Goal: Information Seeking & Learning: Learn about a topic

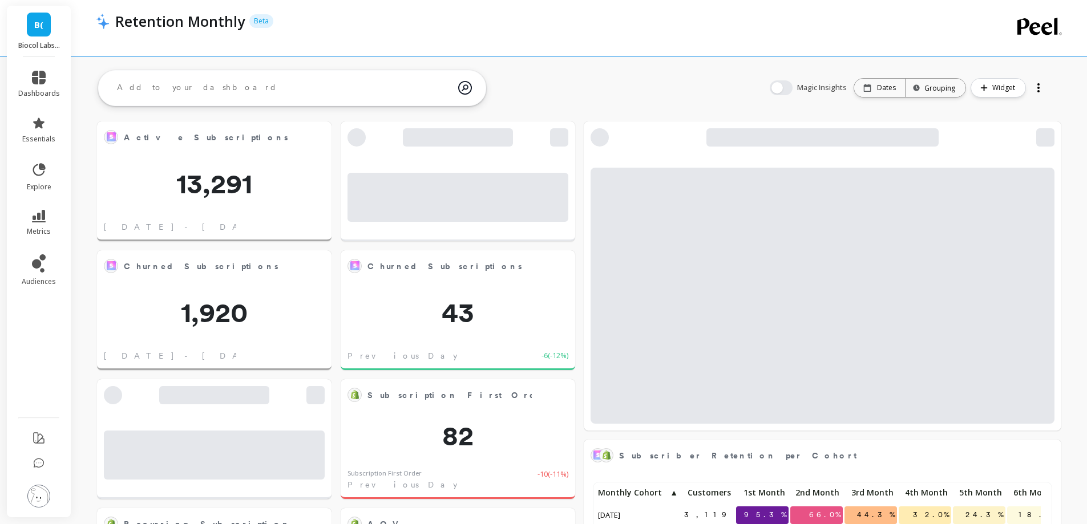
scroll to position [305, 436]
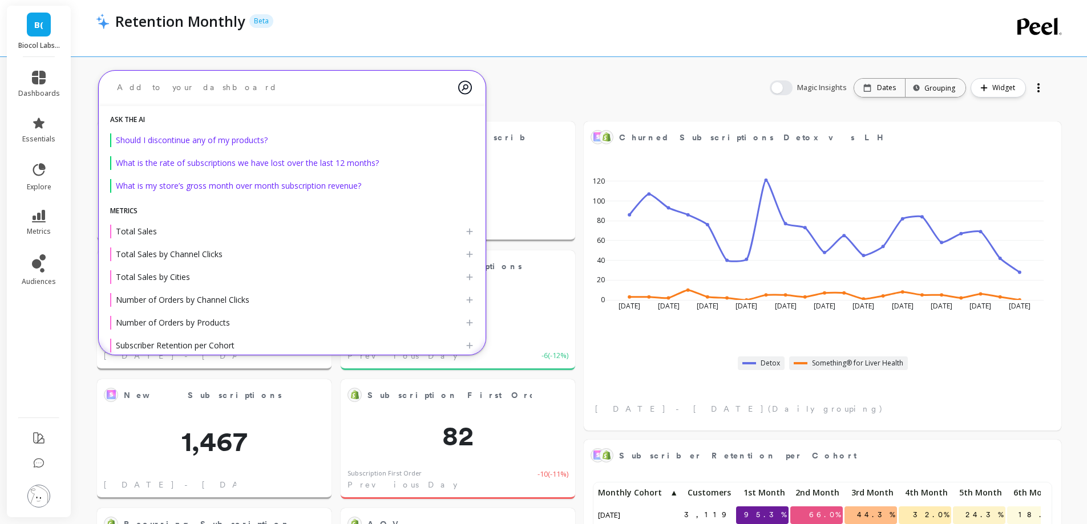
click at [280, 82] on textarea at bounding box center [283, 87] width 350 height 30
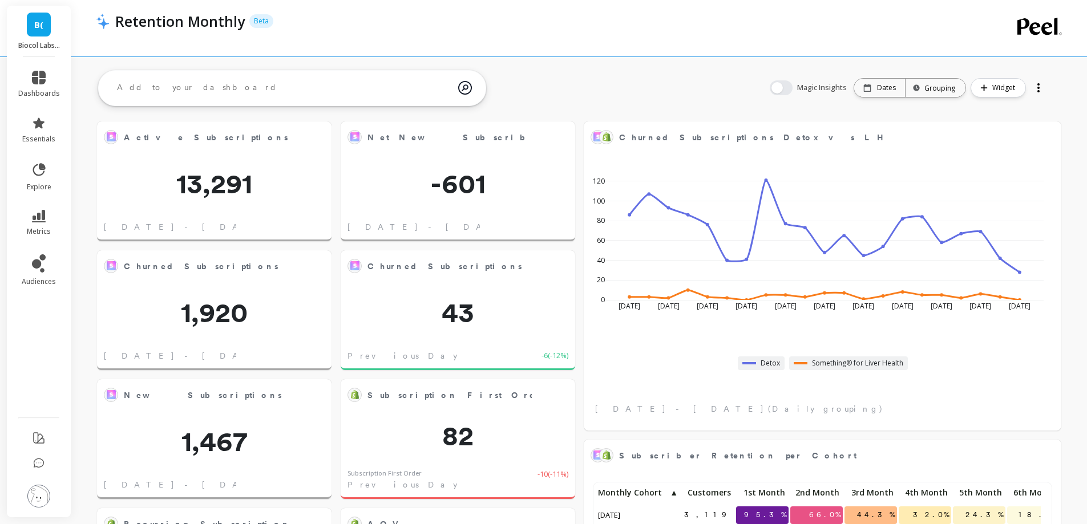
click at [41, 176] on icon at bounding box center [39, 170] width 16 height 16
click at [57, 224] on link "metrics" at bounding box center [39, 223] width 42 height 26
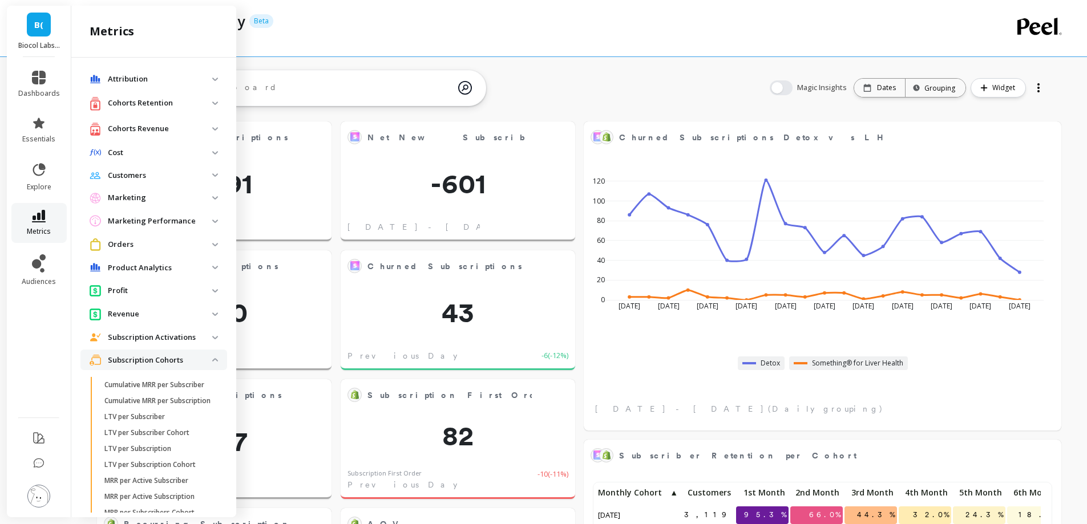
scroll to position [176, 0]
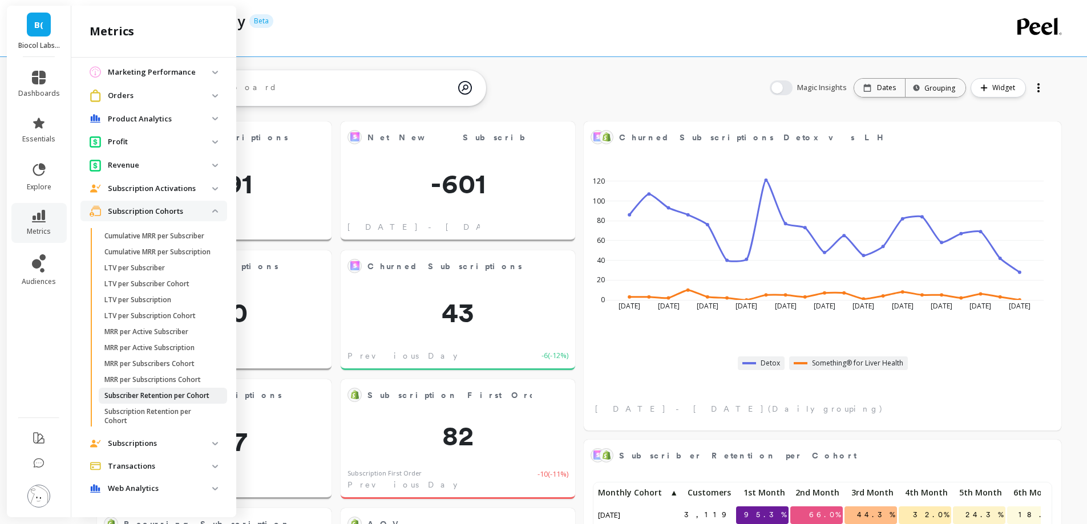
click at [196, 395] on p "Subscriber Retention per Cohort" at bounding box center [156, 395] width 105 height 9
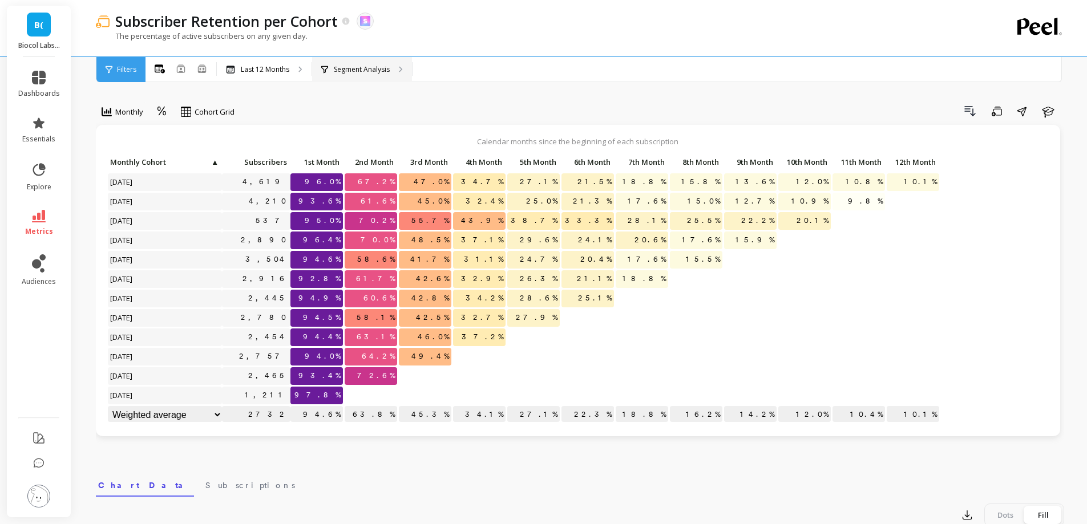
click at [365, 61] on div "Segment Analysis" at bounding box center [362, 69] width 100 height 25
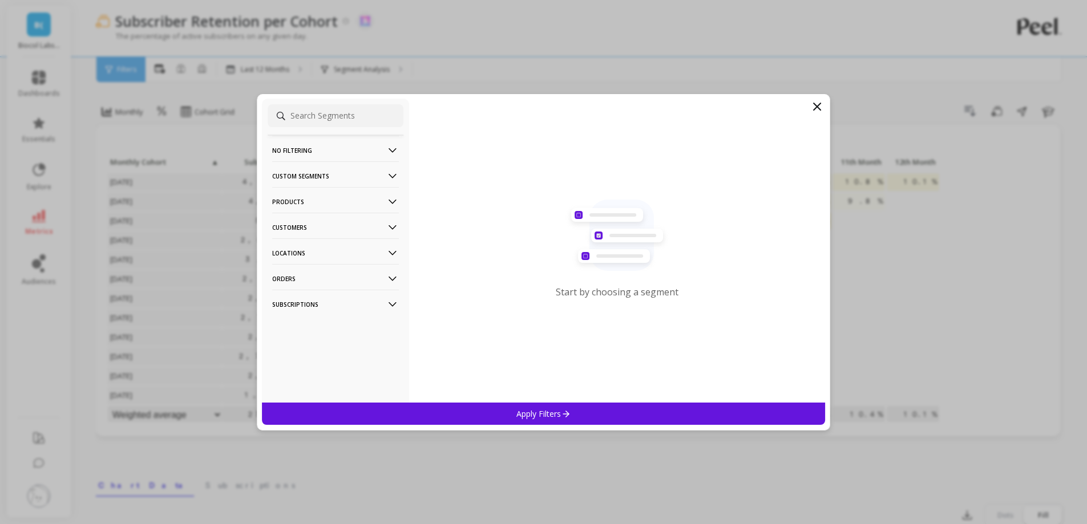
click at [350, 231] on p "Customers" at bounding box center [335, 227] width 127 height 29
click at [340, 244] on div "Customer Tags" at bounding box center [336, 249] width 136 height 18
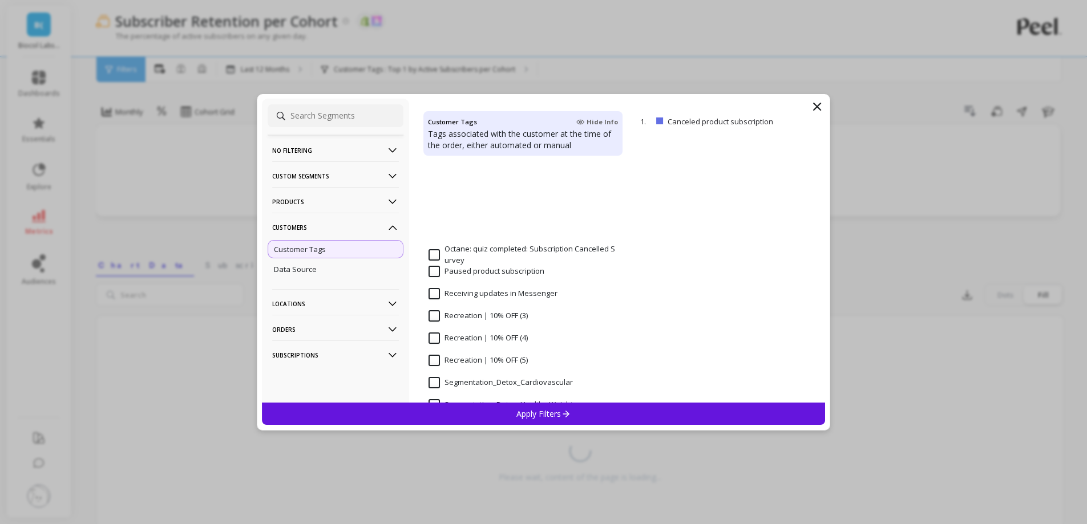
scroll to position [915, 0]
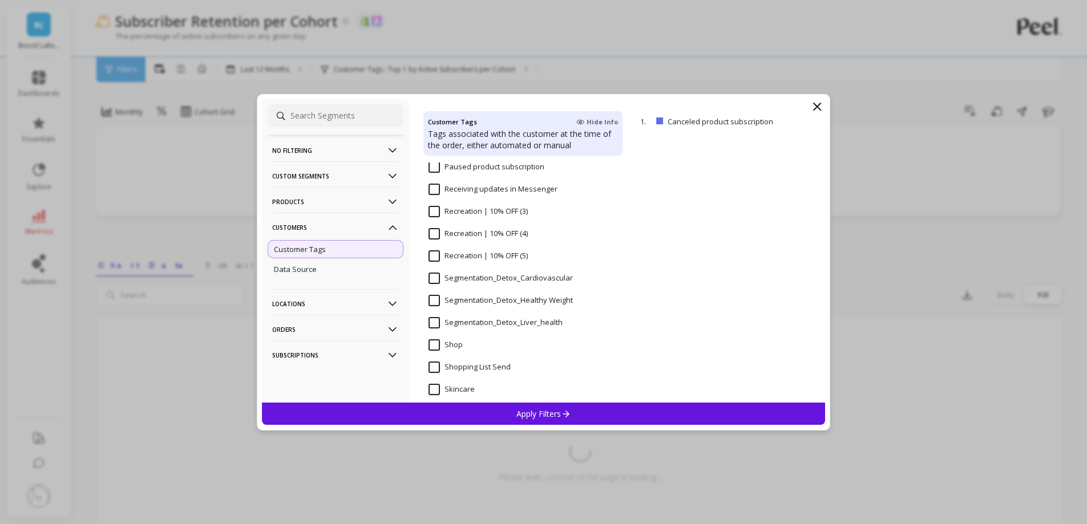
click at [518, 324] on input "Segmentation_Detox_Liver_health" at bounding box center [495, 322] width 134 height 11
click at [539, 417] on p "Apply Filters" at bounding box center [543, 413] width 54 height 11
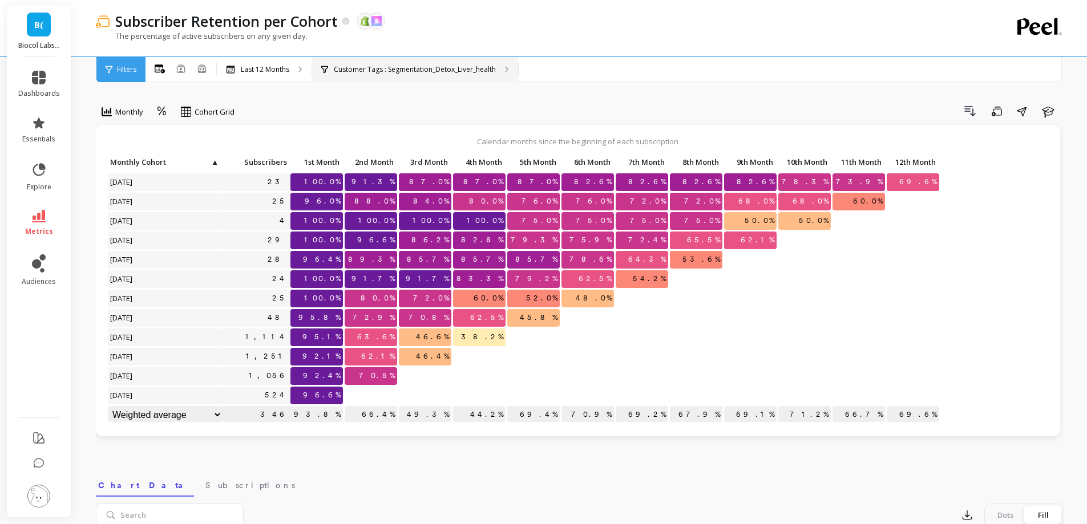
click at [483, 70] on p "Customer Tags : Segmentation_Detox_Liver_health" at bounding box center [415, 69] width 162 height 9
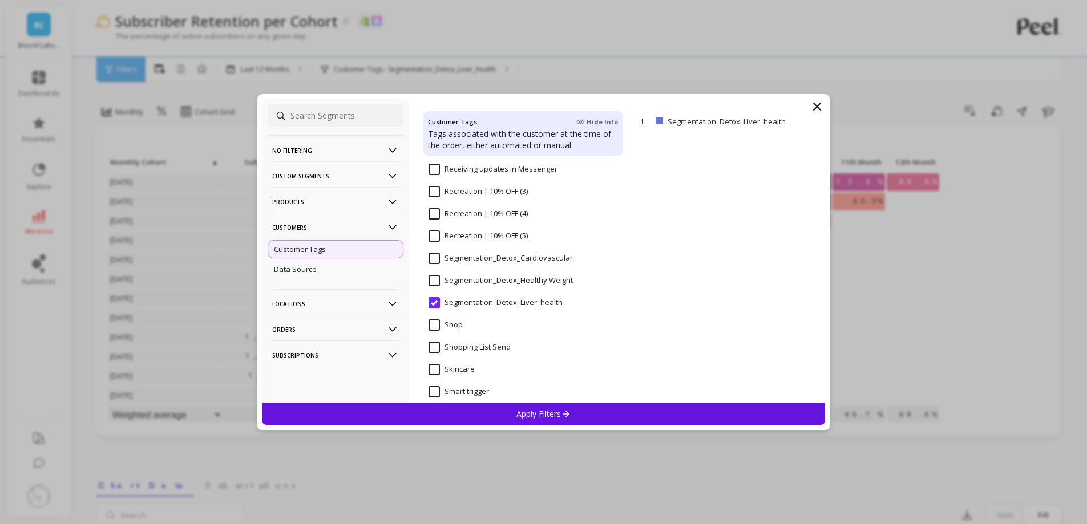
scroll to position [935, 0]
click at [475, 282] on Weight "Segmentation_Detox_Healthy Weight" at bounding box center [500, 279] width 144 height 11
click at [552, 418] on p "Apply Filters" at bounding box center [543, 413] width 54 height 11
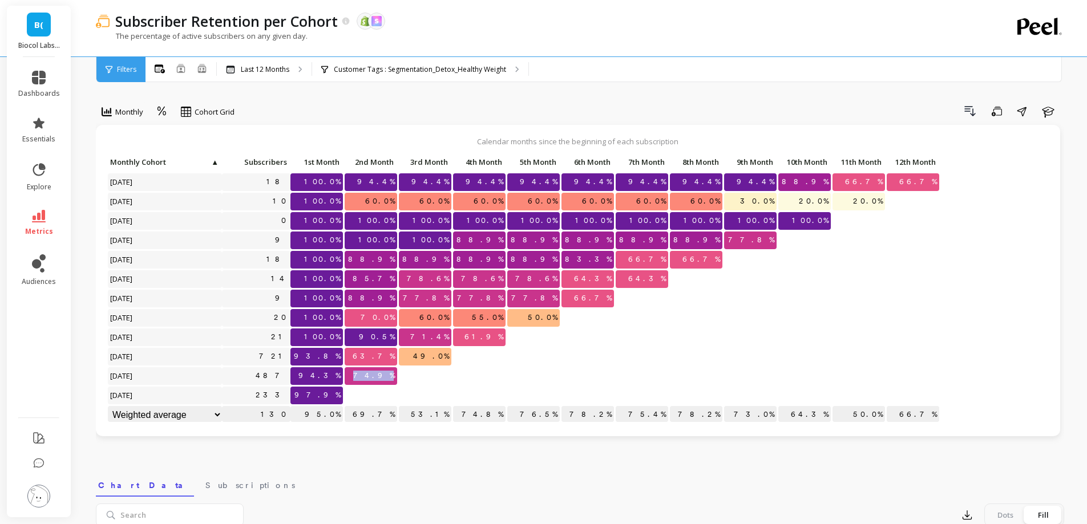
drag, startPoint x: 371, startPoint y: 378, endPoint x: 402, endPoint y: 377, distance: 30.3
click at [402, 377] on div "Click to create an audience 18 100.0% 94.4% 94.4% 94.4% 94.4% 94.4% 94.4% 94.4%…" at bounding box center [523, 290] width 833 height 272
click at [547, 454] on div "Monthly Cohort Grid Drill Down Save Share Learn Calendar months since the begin…" at bounding box center [580, 486] width 968 height 881
